Goal: Task Accomplishment & Management: Manage account settings

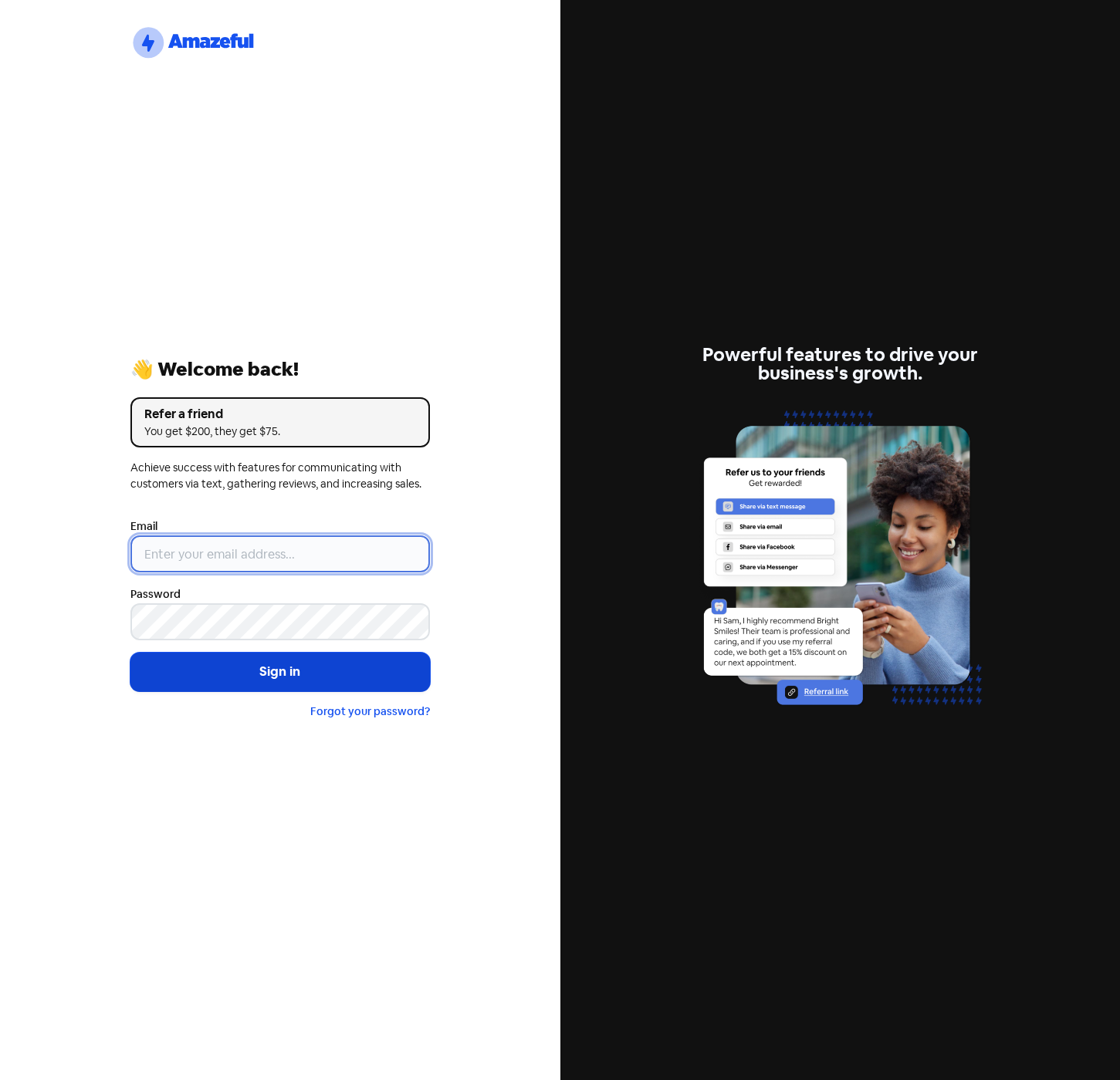
type input "[EMAIL_ADDRESS][DOMAIN_NAME]"
click at [289, 675] on button "Sign in" at bounding box center [280, 672] width 300 height 39
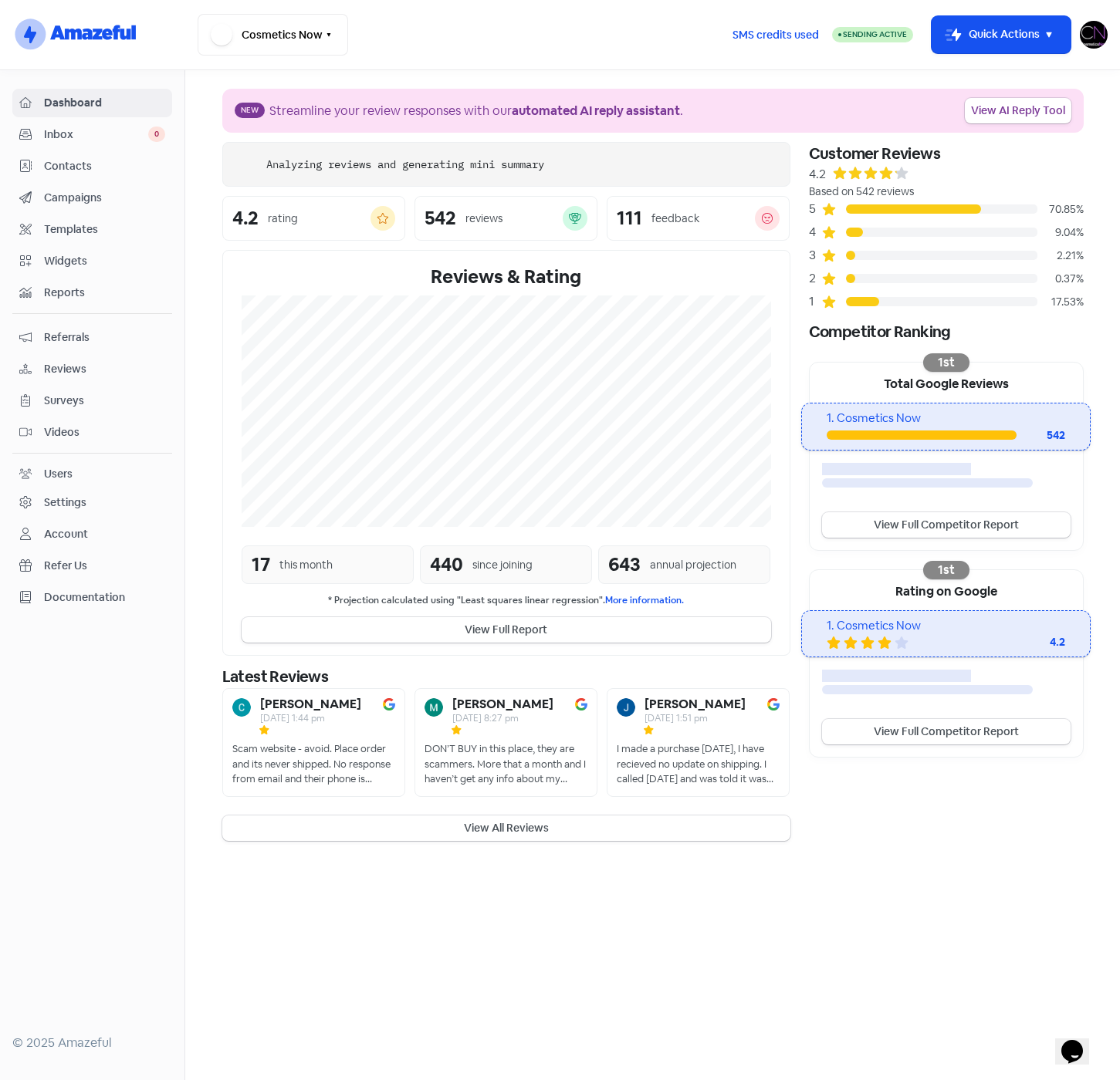
click at [65, 506] on div "Settings" at bounding box center [65, 502] width 43 height 16
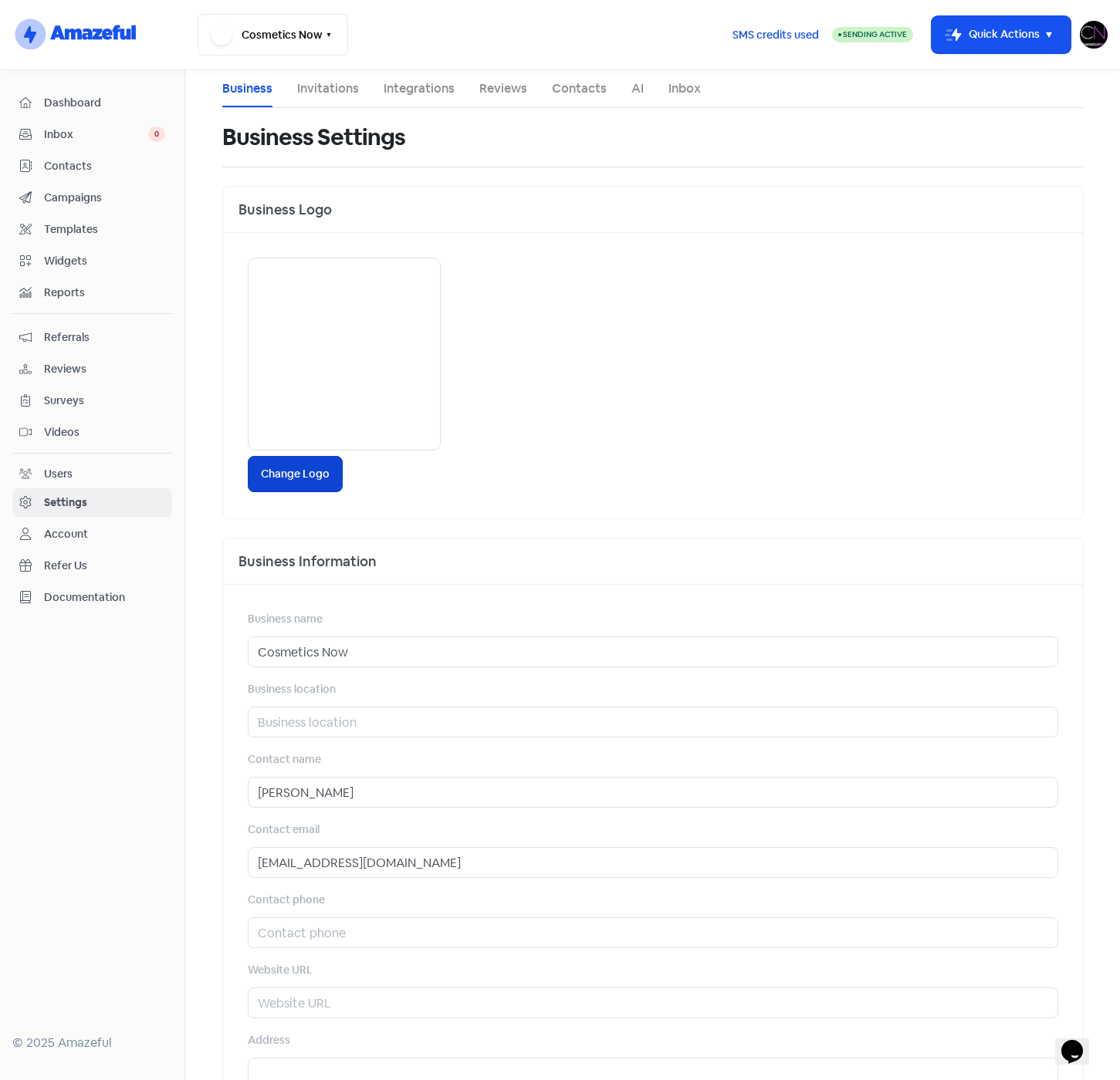
click at [282, 476] on label "Change Logo" at bounding box center [295, 473] width 95 height 37
click at [0, 0] on input "Change Logo" at bounding box center [0, 0] width 0 height 0
click at [664, 343] on div "Change Logo" at bounding box center [653, 376] width 860 height 286
click at [1096, 29] on img at bounding box center [1093, 35] width 28 height 28
click at [1005, 139] on link "Sign out" at bounding box center [1009, 141] width 196 height 25
